Goal: Transaction & Acquisition: Obtain resource

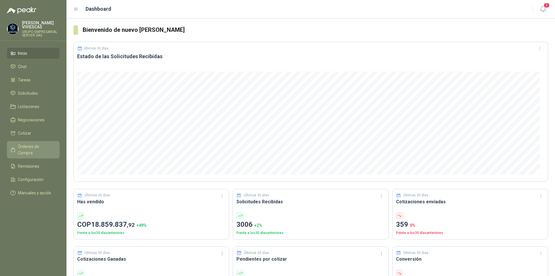
click at [34, 146] on span "Órdenes de Compra" at bounding box center [36, 149] width 36 height 13
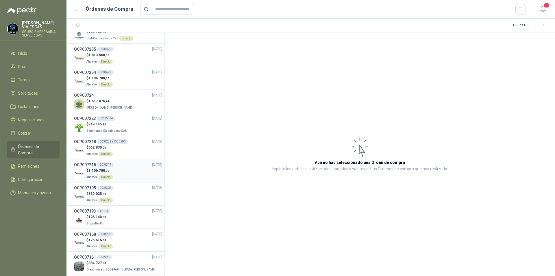
scroll to position [231, 0]
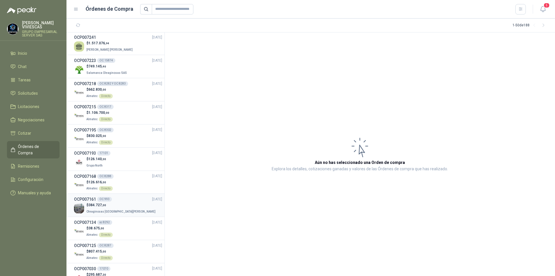
click at [126, 208] on div "$ 384.727 ,00 Oleaginosas [GEOGRAPHIC_DATA][PERSON_NAME]" at bounding box center [118, 208] width 88 height 12
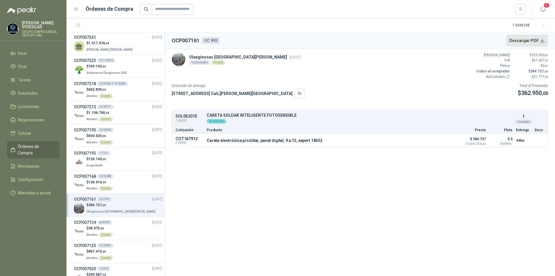
click at [541, 40] on button "Descargar PDF" at bounding box center [527, 41] width 42 height 12
